Goal: Task Accomplishment & Management: Complete application form

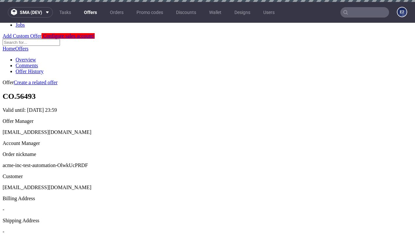
scroll to position [2, 0]
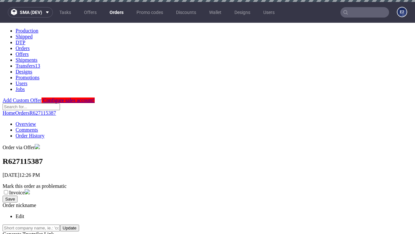
scroll to position [147, 0]
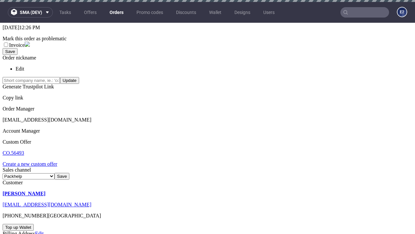
click at [33, 161] on link "Create a new custom offer" at bounding box center [30, 164] width 55 height 6
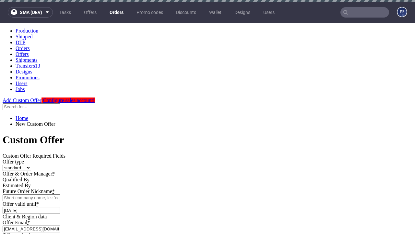
scroll to position [0, 0]
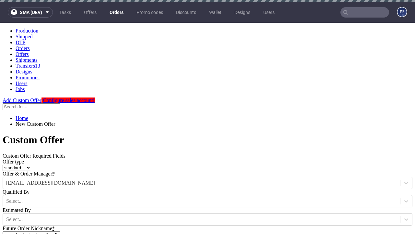
type input "acme-inc-test-automation-OlwkUcPRDF"
type input "2025-08-18"
type input "e2e-user-NAc0dL6T59@test.com"
select select "gb"
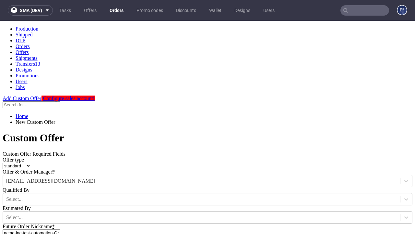
scroll to position [4, 0]
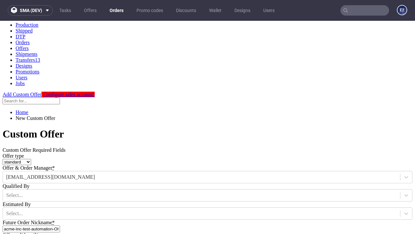
type input "e2e-user-NAc0dL6T59@test.com"
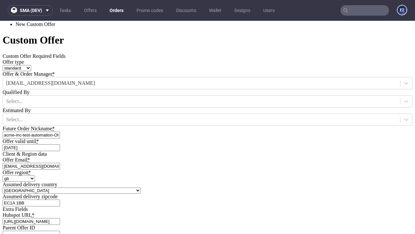
type input "[URL][DOMAIN_NAME]"
type input "Please wait..."
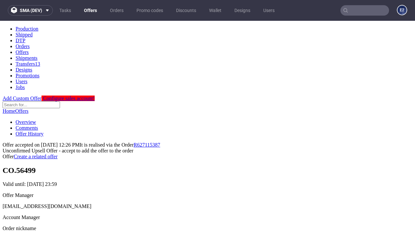
scroll to position [100, 0]
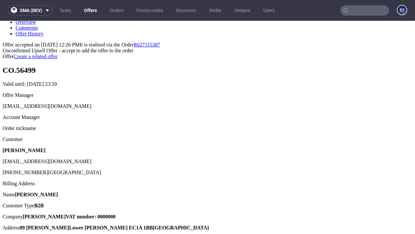
type input "In progress..."
